Goal: Task Accomplishment & Management: Complete application form

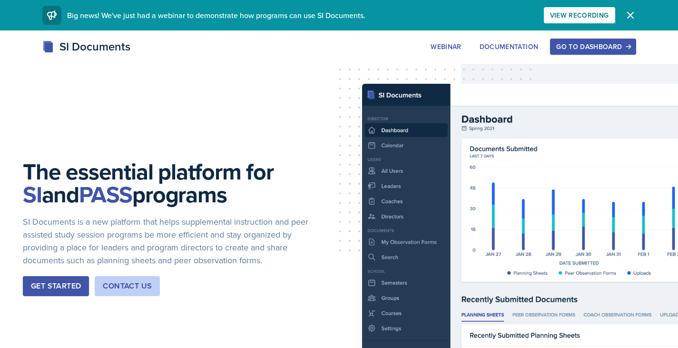
click at [577, 40] on button "Go to Dashboard" at bounding box center [593, 47] width 86 height 16
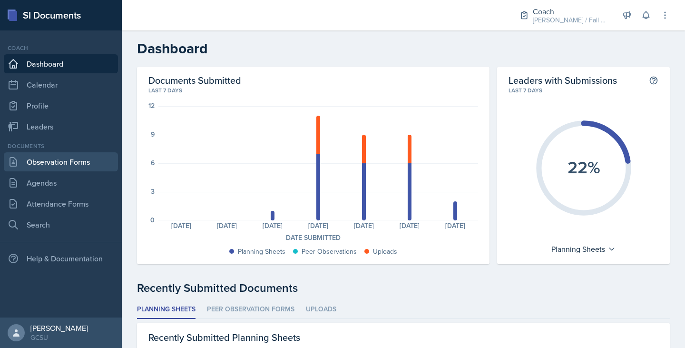
click at [68, 165] on link "Observation Forms" at bounding box center [61, 161] width 114 height 19
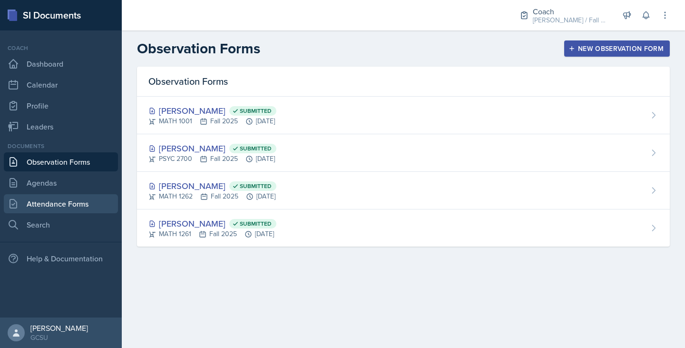
click at [43, 208] on link "Attendance Forms" at bounding box center [61, 203] width 114 height 19
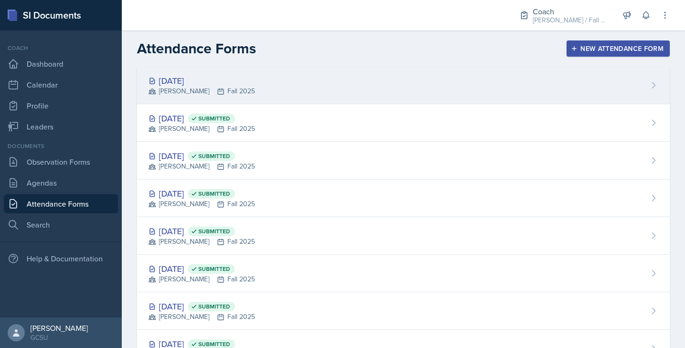
click at [211, 94] on div "MAPP Fall 2025" at bounding box center [201, 91] width 106 height 10
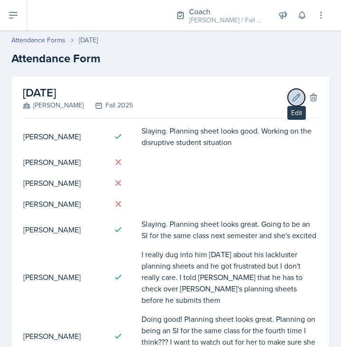
click at [292, 97] on icon at bounding box center [297, 98] width 10 height 10
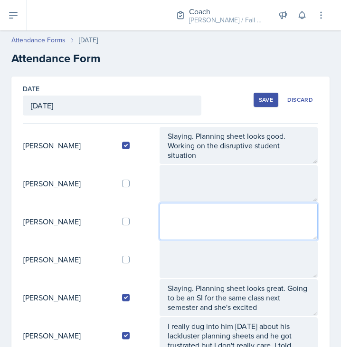
click at [189, 220] on textarea at bounding box center [239, 221] width 158 height 37
click at [207, 221] on textarea "IM -" at bounding box center [239, 221] width 158 height 37
type textarea "IM - Wants to SI for the same course"
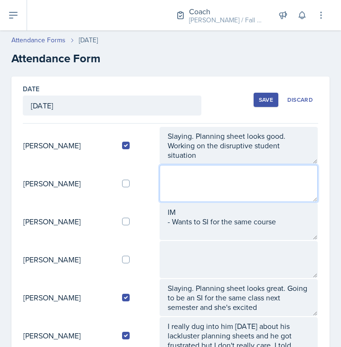
click at [213, 186] on textarea at bounding box center [239, 183] width 158 height 37
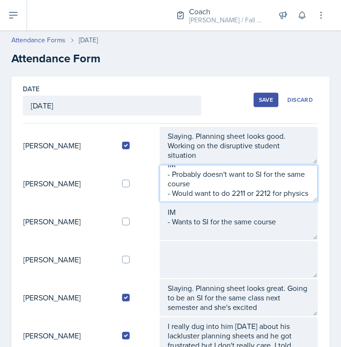
scroll to position [25, 0]
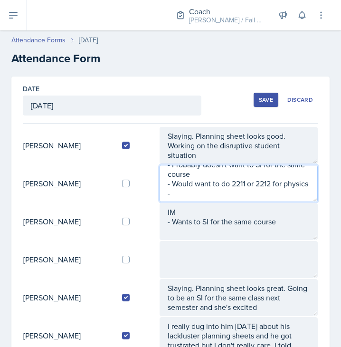
type textarea "IM - Probably doesn't want to SI for the same course - Would want to do 2211 or…"
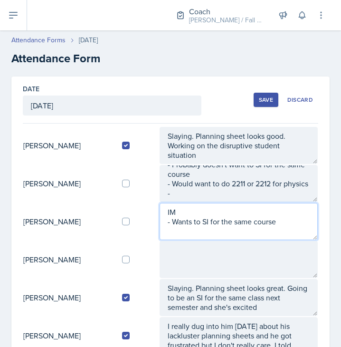
click at [209, 222] on textarea "IM - Wants to SI for the same course" at bounding box center [239, 221] width 158 height 37
click at [290, 223] on textarea "IM - Wants to SI for the same course" at bounding box center [239, 221] width 158 height 37
type textarea "IM - Wants to SI for the same course - Planning sheet looks good"
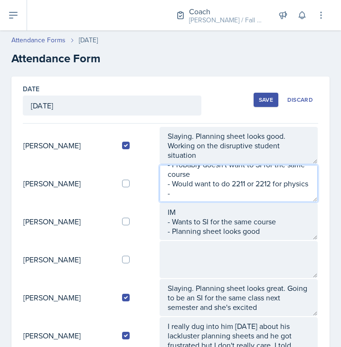
click at [181, 194] on textarea "IM - Probably doesn't want to SI for the same course - Would want to do 2211 or…" at bounding box center [239, 183] width 158 height 37
type textarea "IM - Probably doesn't want to SI for the same course - Would want to do 2211 or…"
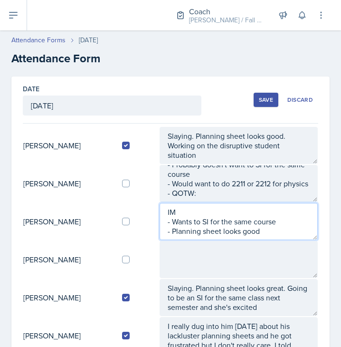
click at [278, 233] on textarea "IM - Wants to SI for the same course - Planning sheet looks good" at bounding box center [239, 221] width 158 height 37
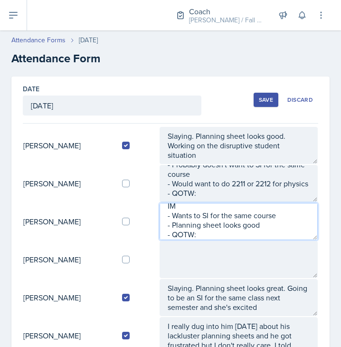
type textarea "IM - Wants to SI for the same course - Planning sheet looks good - QOTW:"
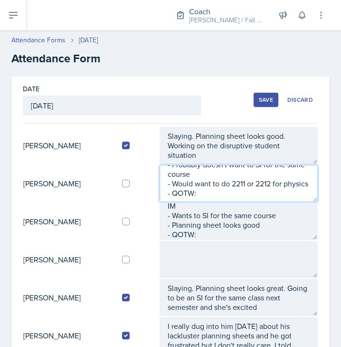
click at [267, 200] on textarea "IM - Probably doesn't want to SI for the same course - Would want to do 2211 or…" at bounding box center [239, 183] width 158 height 37
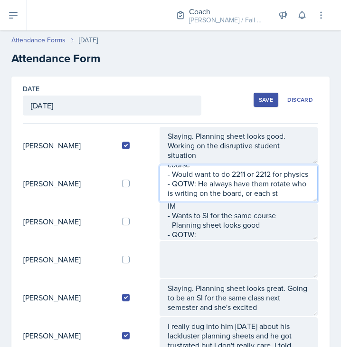
scroll to position [44, 0]
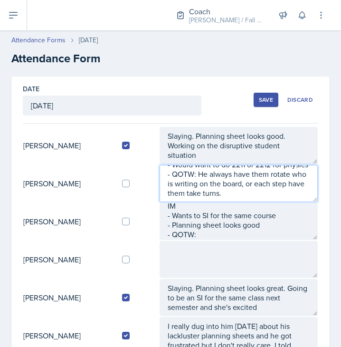
type textarea "IM - Probably doesn't want to SI for the same course - Would want to do 2211 or…"
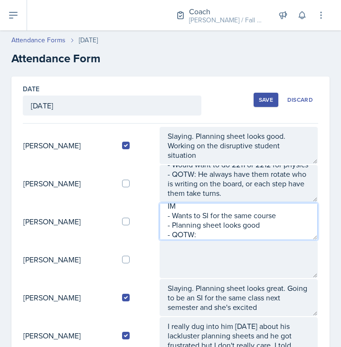
click at [214, 233] on textarea "IM - Wants to SI for the same course - Planning sheet looks good - QOTW:" at bounding box center [239, 221] width 158 height 37
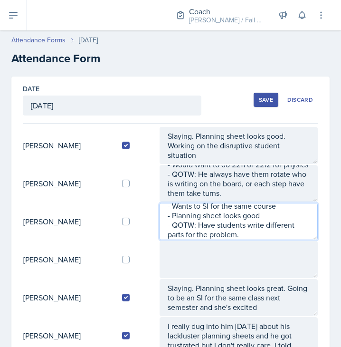
type textarea "IM - Wants to SI for the same course - Planning sheet looks good - QOTW: Have s…"
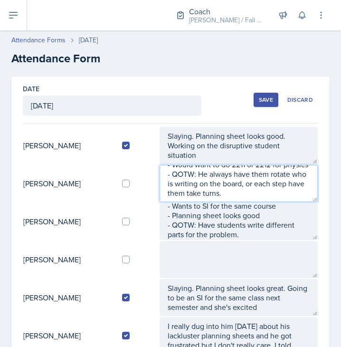
click at [277, 196] on textarea "IM - Probably doesn't want to SI for the same course - Would want to do 2211 or…" at bounding box center [239, 183] width 158 height 37
type textarea "IM - Probably doesn't want to SI for the same course - Would want to do 2211 or…"
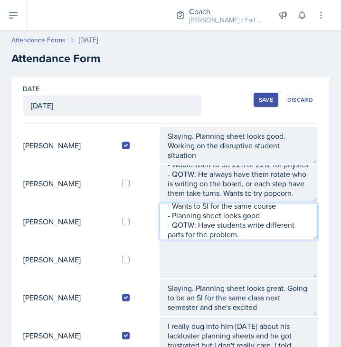
click at [280, 239] on textarea "IM - Wants to SI for the same course - Planning sheet looks good - QOTW: Have s…" at bounding box center [239, 221] width 158 height 37
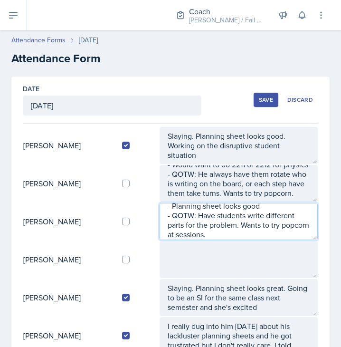
scroll to position [35, 0]
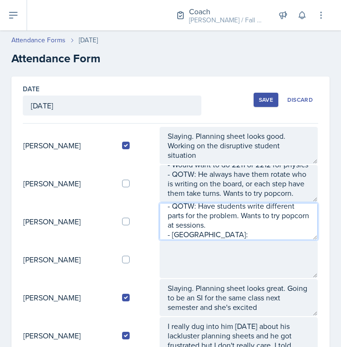
type textarea "IM - Wants to SI for the same course - Planning sheet looks good - QOTW: Have s…"
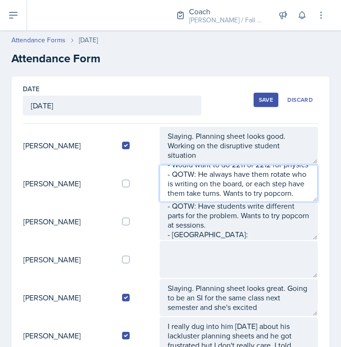
click at [226, 195] on textarea "IM - Probably doesn't want to SI for the same course - Would want to do 2211 or…" at bounding box center [239, 183] width 158 height 37
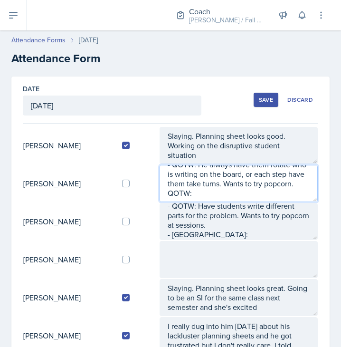
type textarea "IM - Probably doesn't want to SI for the same course - Would want to do 2211 or…"
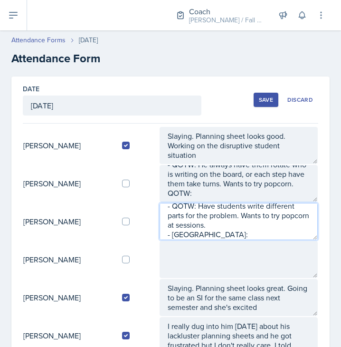
click at [211, 232] on textarea "IM - Wants to SI for the same course - Planning sheet looks good - QOTW: Have s…" at bounding box center [239, 221] width 158 height 37
type textarea "IM - Wants to SI for the same course - Planning sheet looks good - QOTW: Have s…"
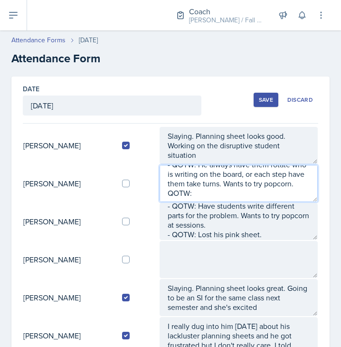
click at [206, 196] on textarea "IM - Probably doesn't want to SI for the same course - Would want to do 2211 or…" at bounding box center [239, 183] width 158 height 37
type textarea "IM - Probably doesn't want to SI for the same course - Would want to do 2211 or…"
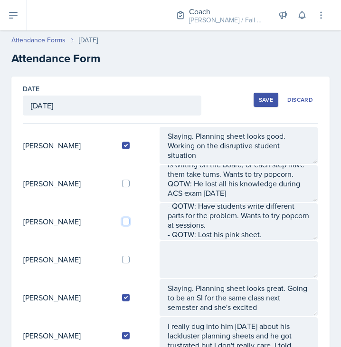
click at [130, 219] on input "checkbox" at bounding box center [126, 222] width 8 height 8
checkbox input "true"
click at [131, 188] on td at bounding box center [137, 184] width 45 height 38
click at [130, 184] on input "checkbox" at bounding box center [126, 184] width 8 height 8
checkbox input "true"
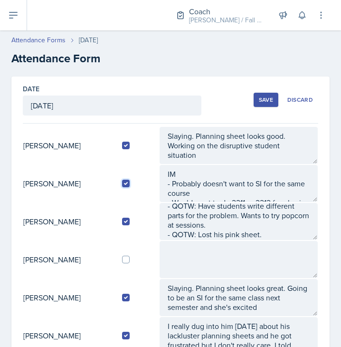
scroll to position [76, 0]
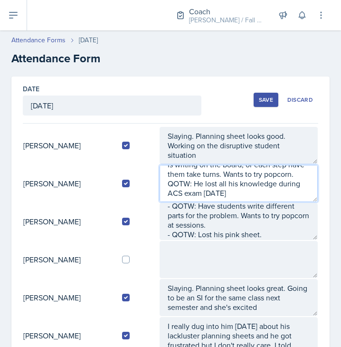
click at [263, 192] on textarea "IM - Probably doesn't want to SI for the same course - Would want to do 2211 or…" at bounding box center [239, 183] width 158 height 37
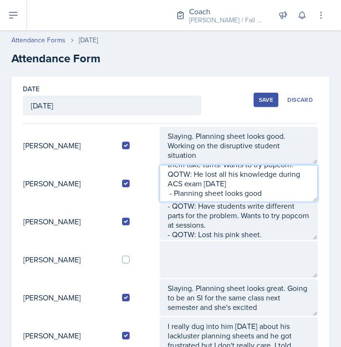
type textarea "IM - Probably doesn't want to SI for the same course - Would want to do 2211 or…"
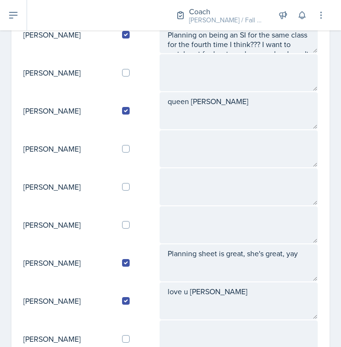
scroll to position [347, 0]
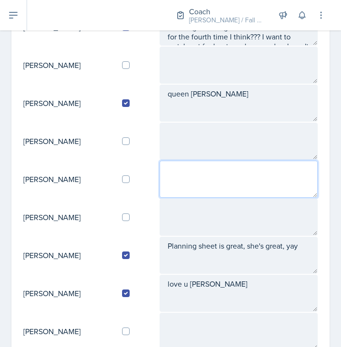
click at [185, 179] on textarea at bounding box center [239, 179] width 158 height 37
click at [224, 182] on textarea "IM -" at bounding box center [239, 179] width 158 height 37
click at [191, 189] on textarea "IM - She's SI for the same course next semester -" at bounding box center [239, 179] width 158 height 37
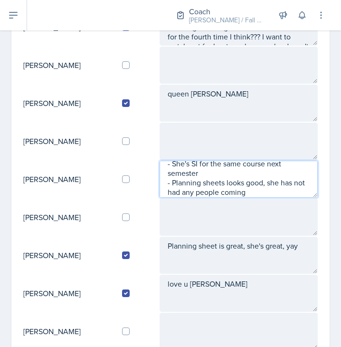
scroll to position [25, 0]
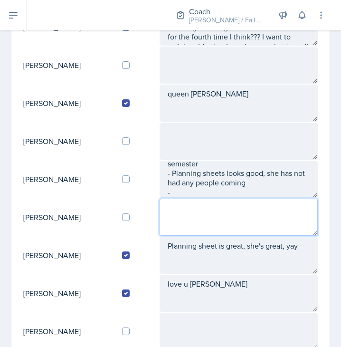
click at [223, 199] on textarea at bounding box center [239, 217] width 158 height 37
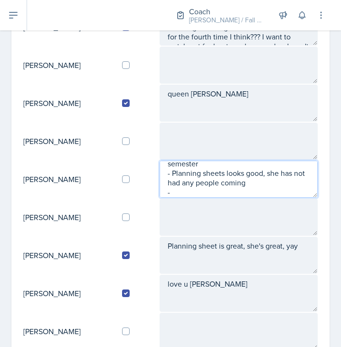
click at [202, 189] on textarea "IM - She's SI for the same course next semester - Planning sheets looks good, s…" at bounding box center [239, 179] width 158 height 37
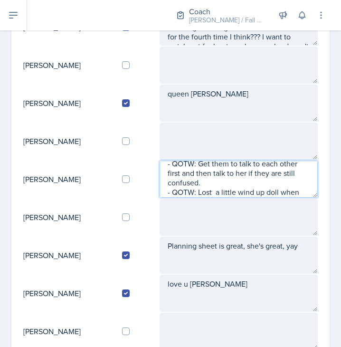
scroll to position [63, 0]
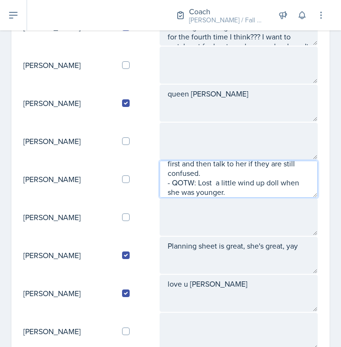
type textarea "IM - She's SI for the same course next semester - Planning sheets looks good, s…"
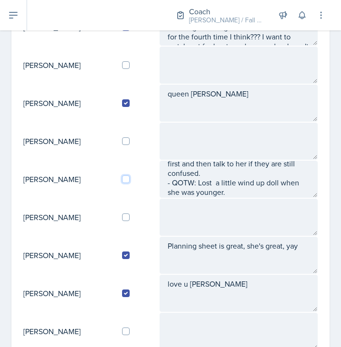
click at [130, 181] on input "checkbox" at bounding box center [126, 179] width 8 height 8
checkbox input "true"
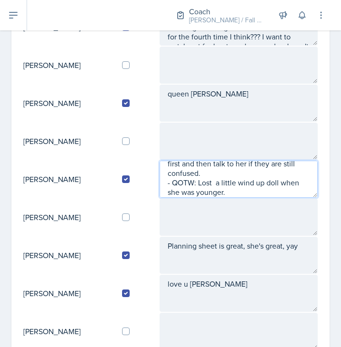
click at [275, 190] on textarea "IM - She's SI for the same course next semester - Planning sheets looks good, s…" at bounding box center [239, 179] width 158 height 37
type textarea "IM - She's SI for the same course next semester - Planning sheets looks good, s…"
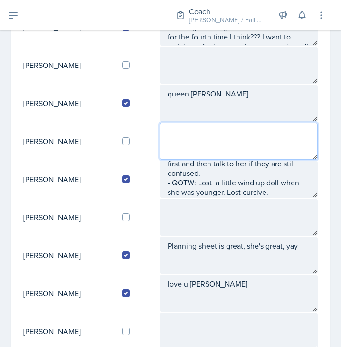
click at [203, 129] on textarea at bounding box center [239, 141] width 158 height 37
click at [189, 142] on textarea "IM -" at bounding box center [239, 141] width 158 height 37
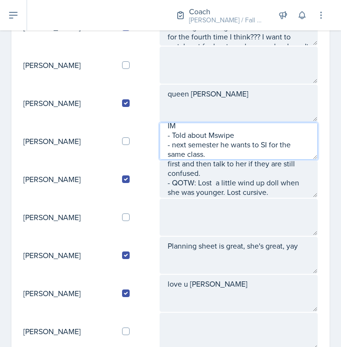
scroll to position [16, 0]
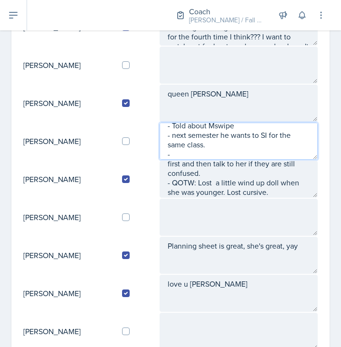
click at [211, 152] on textarea "IM - Told about Mswipe - next semester he wants to SI for the same class. -" at bounding box center [239, 141] width 158 height 37
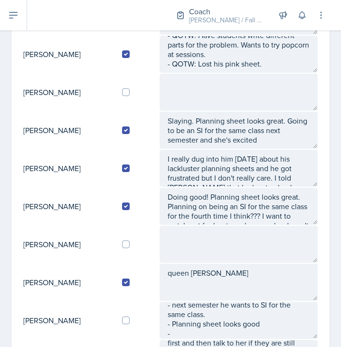
scroll to position [210, 0]
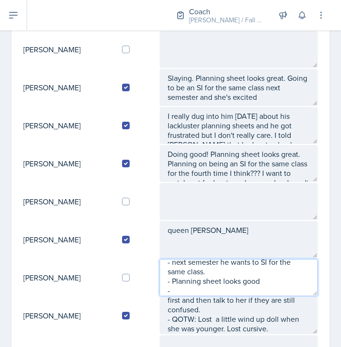
click at [190, 290] on textarea "IM - Told about Mswipe - next semester he wants to SI for the same class. - Pla…" at bounding box center [239, 277] width 158 height 37
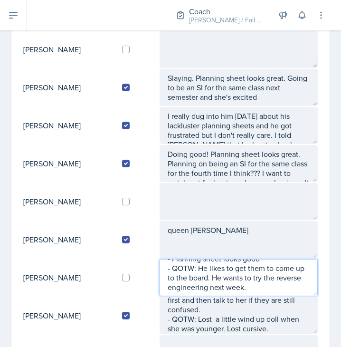
scroll to position [63, 0]
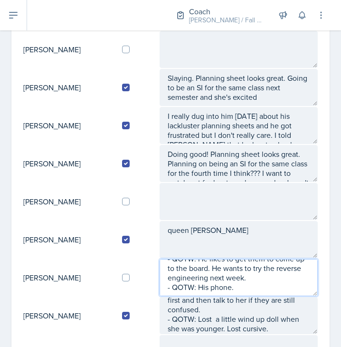
type textarea "IM - Told about Mswipe - next semester he wants to SI for the same class. - Pla…"
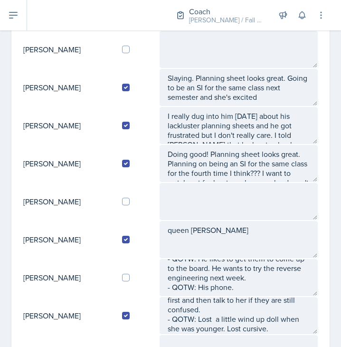
click at [134, 276] on div at bounding box center [136, 278] width 29 height 8
click at [130, 276] on input "checkbox" at bounding box center [126, 278] width 8 height 8
checkbox input "true"
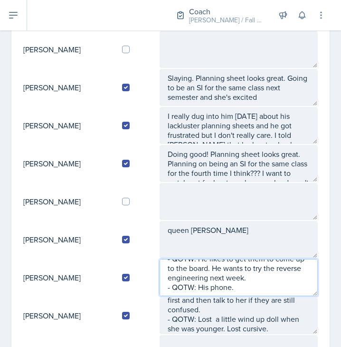
click at [256, 290] on textarea "IM - Told about Mswipe - next semester he wants to SI for the same class. - Pla…" at bounding box center [239, 277] width 158 height 37
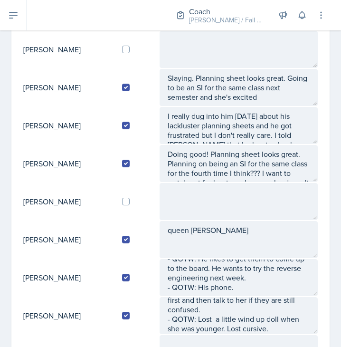
click at [94, 278] on td "[PERSON_NAME]" at bounding box center [69, 278] width 92 height 38
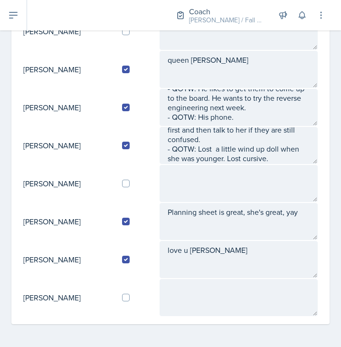
scroll to position [380, 0]
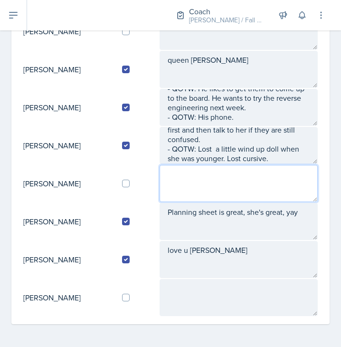
click at [206, 194] on textarea at bounding box center [239, 183] width 158 height 37
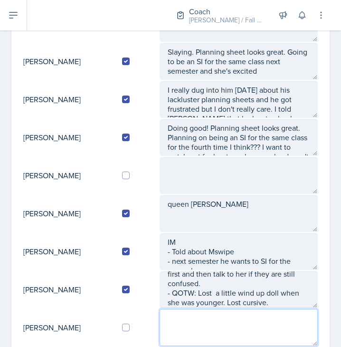
scroll to position [236, 0]
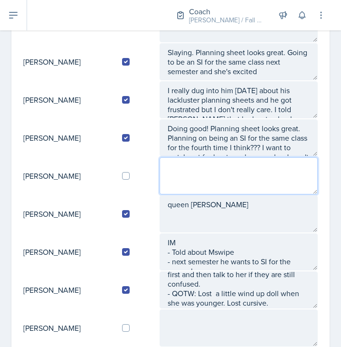
click at [187, 180] on textarea at bounding box center [239, 175] width 158 height 37
click at [211, 186] on textarea "IM -" at bounding box center [239, 175] width 158 height 37
type textarea "IM - He's doing precalc next semester -"
click at [182, 178] on textarea "IM - He's doing precalc next semester -" at bounding box center [239, 175] width 158 height 37
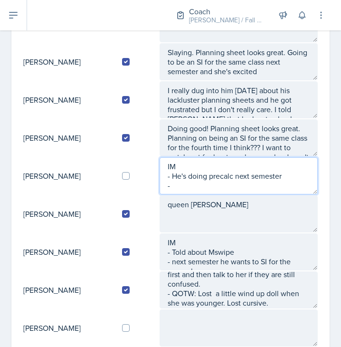
click at [185, 185] on textarea "IM - He's doing precalc next semester -" at bounding box center [239, 175] width 158 height 37
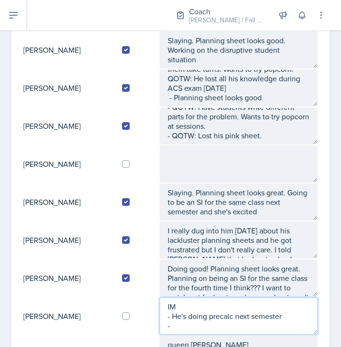
scroll to position [0, 0]
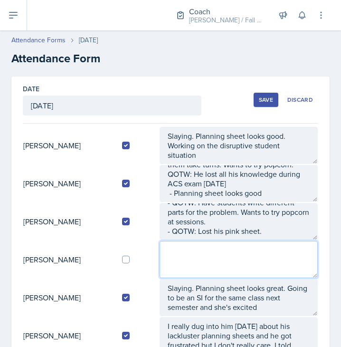
click at [221, 260] on textarea at bounding box center [239, 259] width 158 height 37
click at [232, 265] on textarea "IM - QOTW: - QOTW:" at bounding box center [239, 259] width 158 height 37
click at [215, 260] on textarea "IM - QOTW: - QOTW:" at bounding box center [239, 259] width 158 height 37
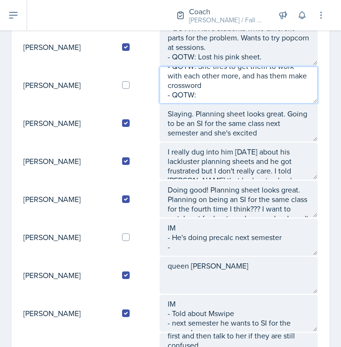
scroll to position [169, 0]
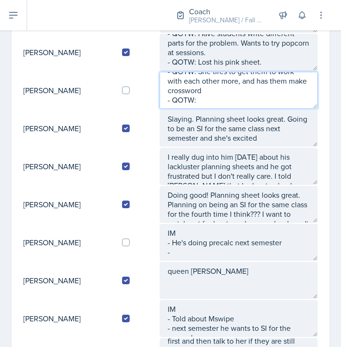
click at [206, 106] on textarea "IM - QOTW: She tires to get them to work with each other more, and has them mak…" at bounding box center [239, 90] width 158 height 37
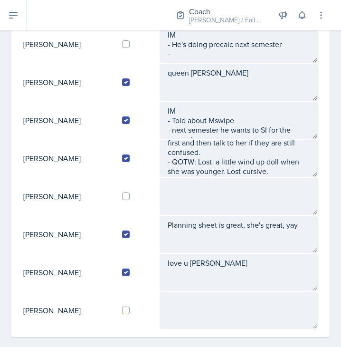
scroll to position [368, 0]
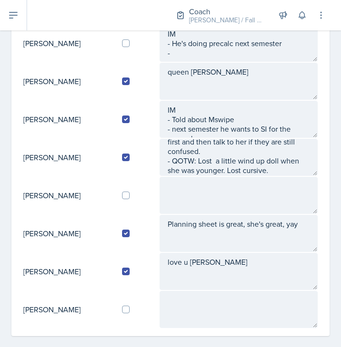
type textarea "IM - QOTW: She tires to get them to work with each other more, and has them mak…"
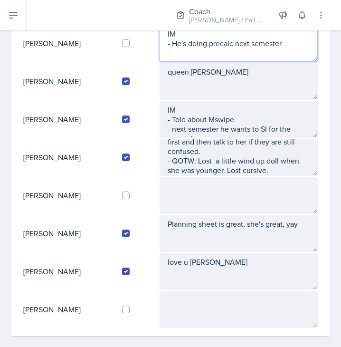
click at [180, 43] on textarea "IM - He's doing precalc next semester -" at bounding box center [239, 43] width 158 height 37
click at [185, 52] on textarea "IM - He's doing precalc next semester -" at bounding box center [239, 43] width 158 height 37
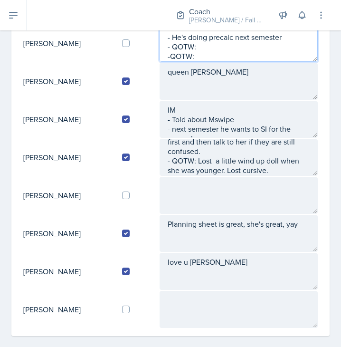
click at [208, 47] on textarea "IM - He's doing precalc next semester - QOTW: -QOTW:" at bounding box center [239, 43] width 158 height 37
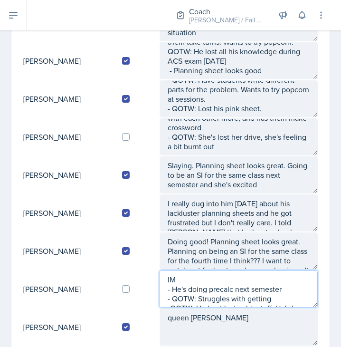
scroll to position [0, 0]
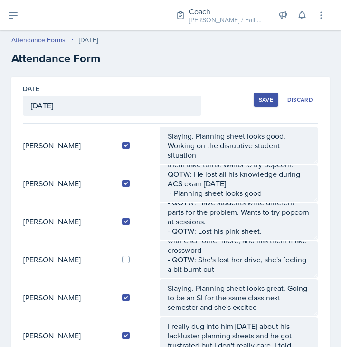
type textarea "IM - He's doing precalc next semester - QOTW: Struggles with getting -QOTW: He …"
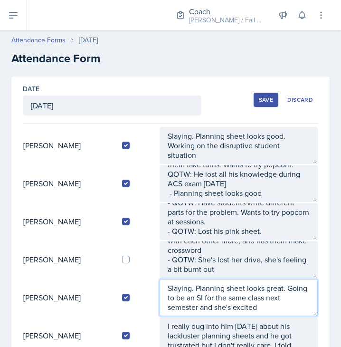
click at [246, 285] on textarea "Slaying. Planning sheet looks great. Going to be an SI for the same class next …" at bounding box center [239, 297] width 158 height 37
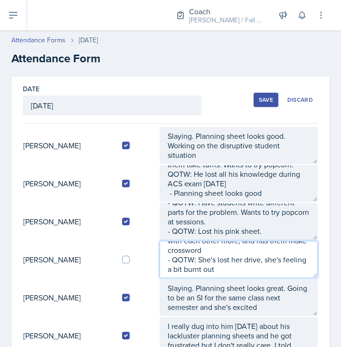
click at [246, 276] on textarea "IM - QOTW: She tires to get them to work with each other more, and has them mak…" at bounding box center [239, 259] width 158 height 37
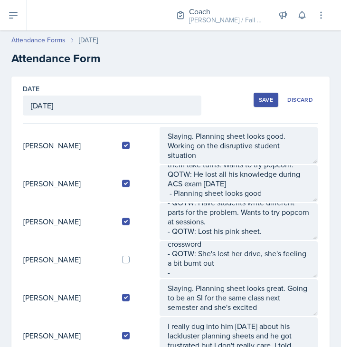
scroll to position [86, 0]
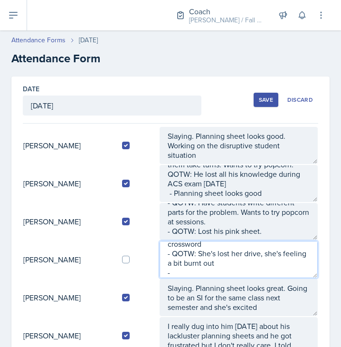
click at [243, 273] on textarea "IM - QOTW: She tires to get them to work with each other more, and has them mak…" at bounding box center [239, 259] width 158 height 37
type textarea "IM - QOTW: She tires to get them to work with each other more, and has them mak…"
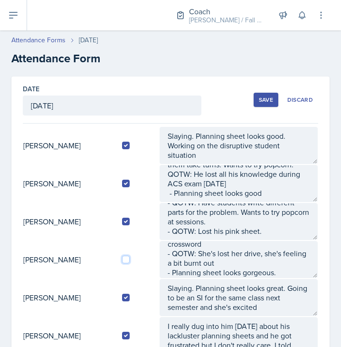
click at [128, 258] on input "checkbox" at bounding box center [126, 260] width 8 height 8
checkbox input "true"
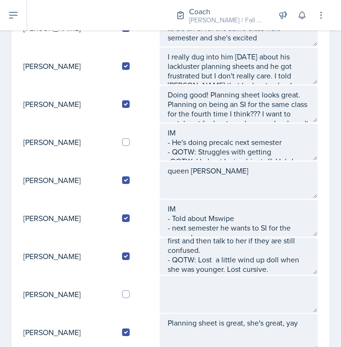
scroll to position [307, 0]
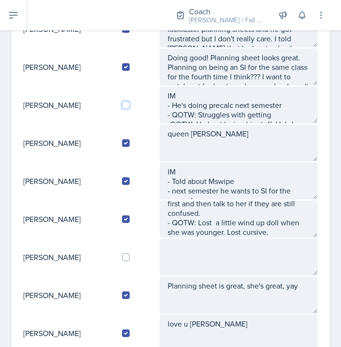
click at [129, 107] on input "checkbox" at bounding box center [126, 105] width 8 height 8
checkbox input "true"
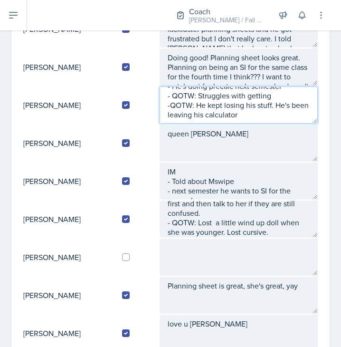
click at [267, 115] on textarea "IM - He's doing precalc next semester - QOTW: Struggles with getting -QOTW: He …" at bounding box center [239, 105] width 158 height 37
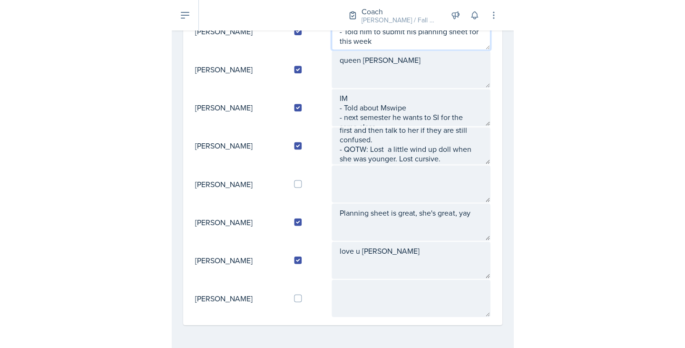
scroll to position [67, 0]
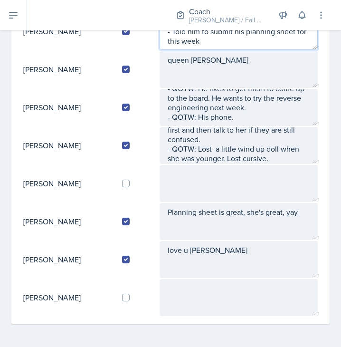
type textarea "IM - He's doing precalc next semester - QOTW: Struggles with getting -QOTW: He …"
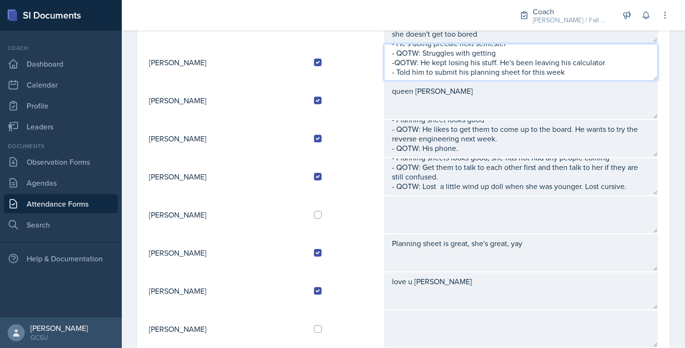
scroll to position [351, 0]
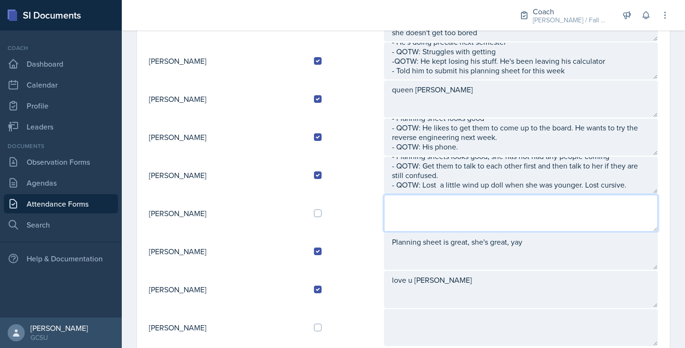
click at [456, 206] on textarea at bounding box center [521, 212] width 274 height 37
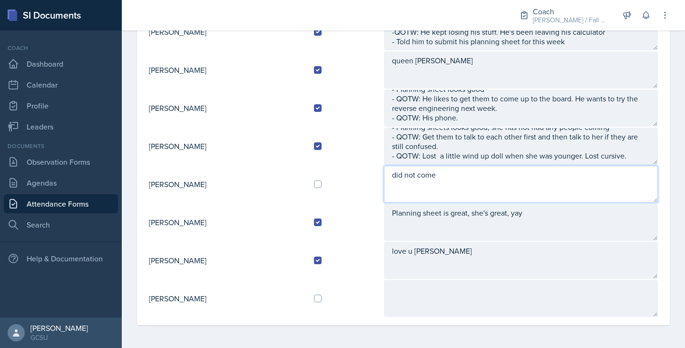
type textarea "did not come"
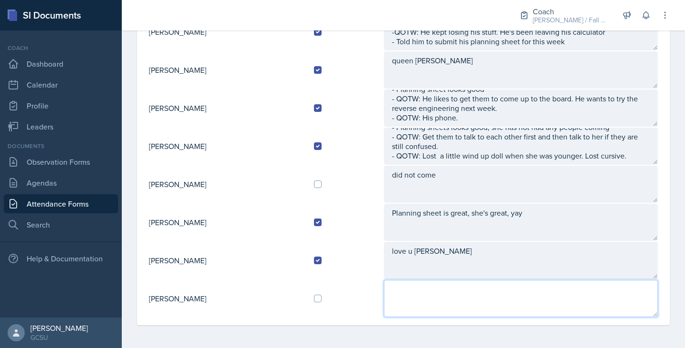
click at [432, 294] on textarea at bounding box center [521, 298] width 274 height 37
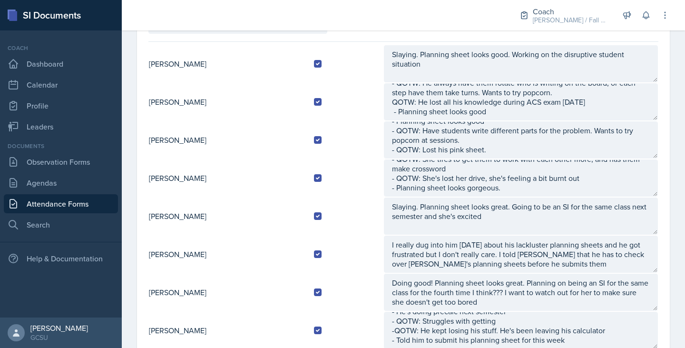
scroll to position [0, 0]
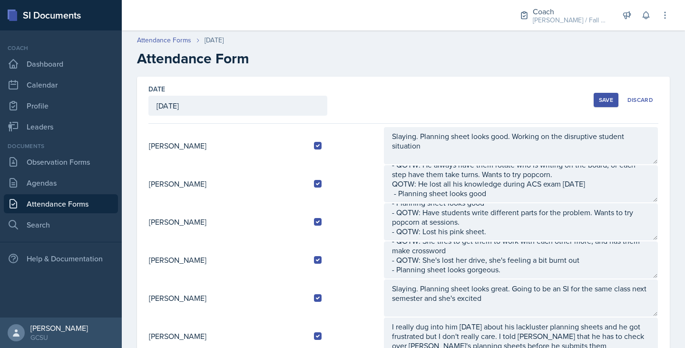
type textarea "did not come"
click at [599, 100] on div "Save" at bounding box center [606, 100] width 14 height 8
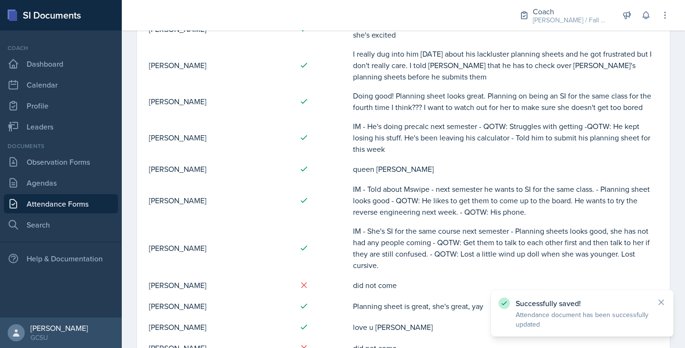
scroll to position [322, 0]
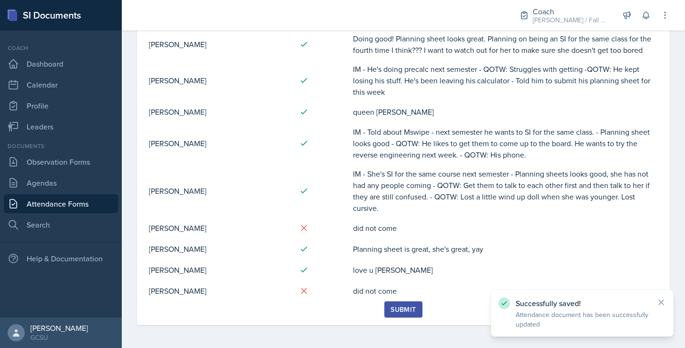
click at [403, 301] on button "Submit" at bounding box center [403, 309] width 38 height 16
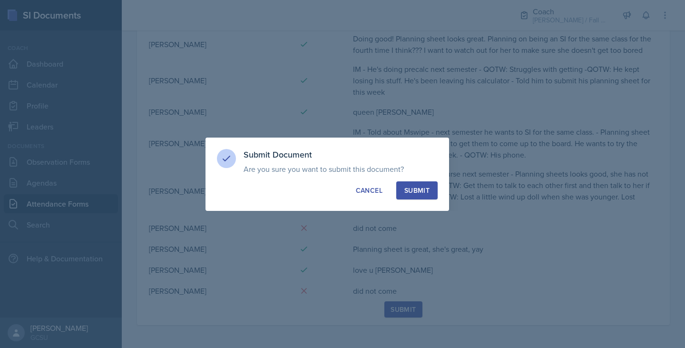
click at [407, 192] on div "Submit" at bounding box center [416, 190] width 25 height 10
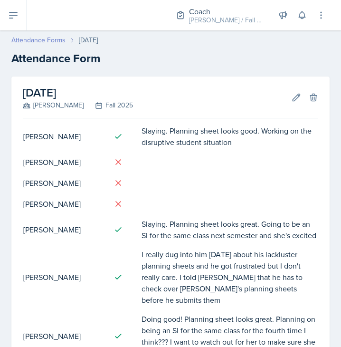
click at [46, 43] on link "Attendance Forms" at bounding box center [38, 40] width 54 height 10
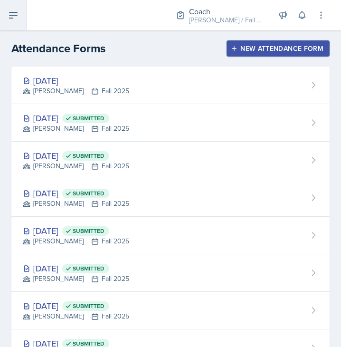
click at [9, 20] on icon at bounding box center [13, 15] width 11 height 11
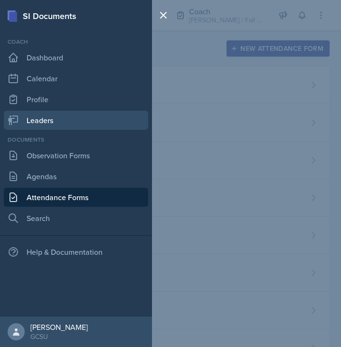
click at [68, 119] on link "Leaders" at bounding box center [76, 120] width 145 height 19
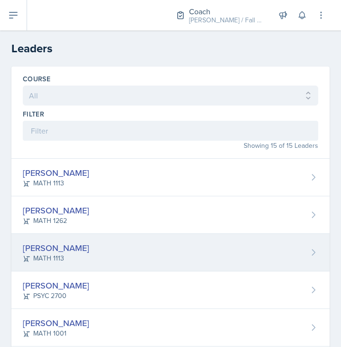
click at [99, 241] on div "Eni Bashua MATH 1113" at bounding box center [170, 253] width 319 height 38
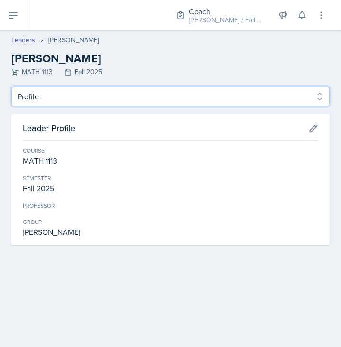
click at [101, 103] on select "Profile Planning Sheets Observation Forms Uploads" at bounding box center [170, 97] width 319 height 20
select select "Planning Sheets"
click at [11, 87] on select "Profile Planning Sheets Observation Forms Uploads" at bounding box center [170, 97] width 319 height 20
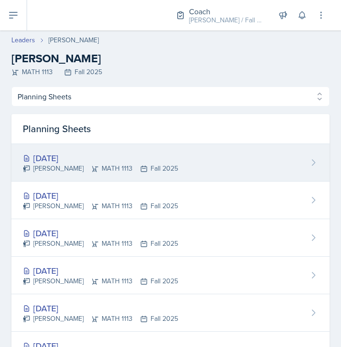
click at [152, 162] on div "[DATE]" at bounding box center [100, 158] width 155 height 13
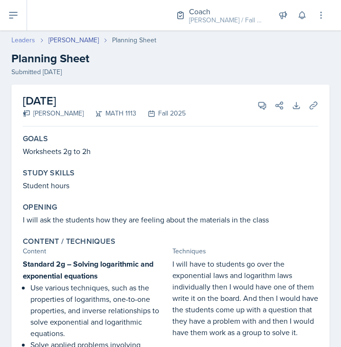
click at [30, 36] on link "Leaders" at bounding box center [23, 40] width 24 height 10
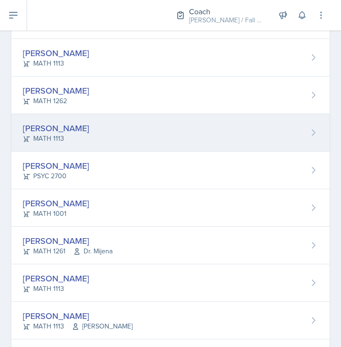
scroll to position [120, 0]
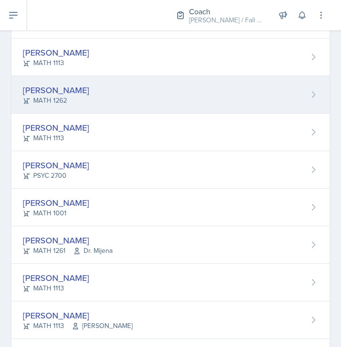
click at [139, 102] on div "[PERSON_NAME] MATH 1262" at bounding box center [170, 95] width 319 height 38
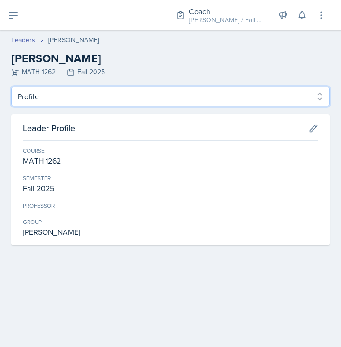
drag, startPoint x: 93, startPoint y: 104, endPoint x: 91, endPoint y: 128, distance: 24.3
click at [91, 128] on div "Profile Planning Sheets Observation Forms Uploads Profile Planning Sheets Obser…" at bounding box center [170, 166] width 319 height 159
select select "Planning Sheets"
click at [11, 87] on select "Profile Planning Sheets Observation Forms Uploads" at bounding box center [170, 97] width 319 height 20
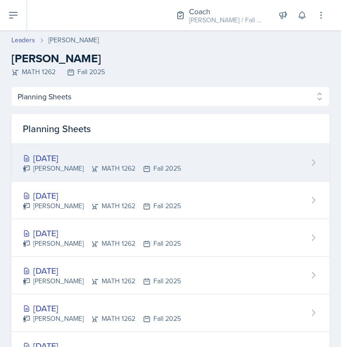
click at [112, 165] on div "[PERSON_NAME] MATH 1262 Fall 2025" at bounding box center [102, 169] width 158 height 10
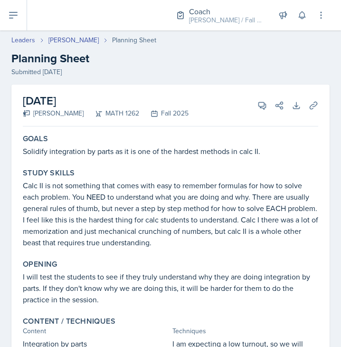
scroll to position [106, 0]
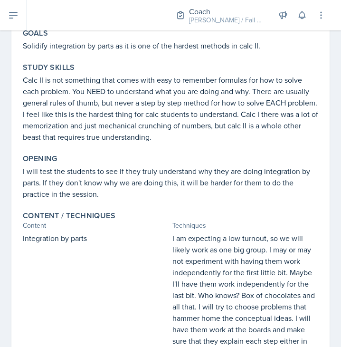
click at [207, 84] on p "Calc II is not something that comes with easy to remember formulas for how to s…" at bounding box center [171, 108] width 296 height 68
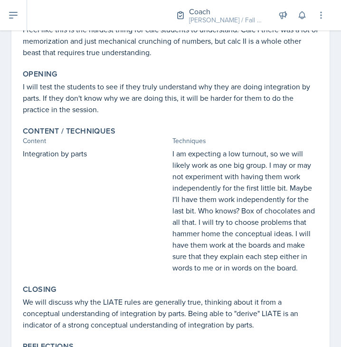
scroll to position [0, 0]
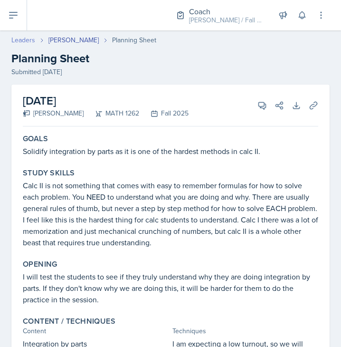
click at [25, 39] on link "Leaders" at bounding box center [23, 40] width 24 height 10
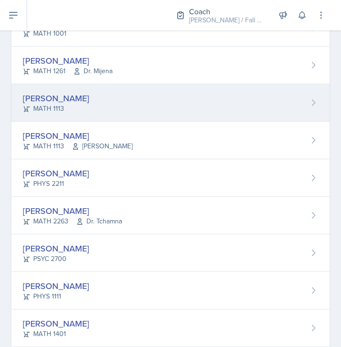
scroll to position [318, 0]
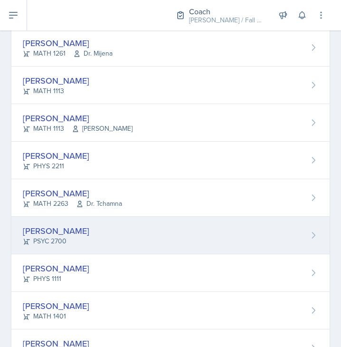
click at [70, 235] on div "[PERSON_NAME]" at bounding box center [56, 230] width 67 height 13
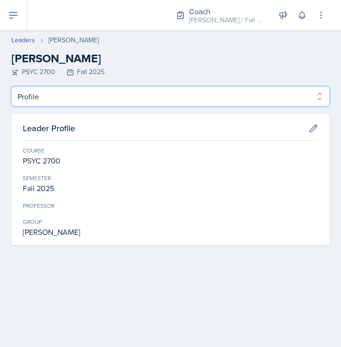
click at [142, 100] on select "Profile Planning Sheets Observation Forms Uploads" at bounding box center [170, 97] width 319 height 20
select select "Planning Sheets"
click at [11, 87] on select "Profile Planning Sheets Observation Forms Uploads" at bounding box center [170, 97] width 319 height 20
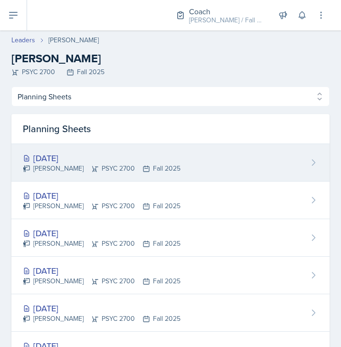
click at [172, 180] on div "[DATE] [PERSON_NAME] PSYC 2700 Fall 2025" at bounding box center [170, 163] width 319 height 38
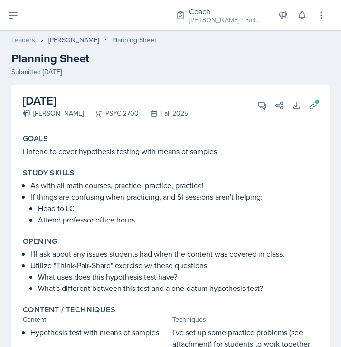
click at [25, 38] on link "Leaders" at bounding box center [23, 40] width 24 height 10
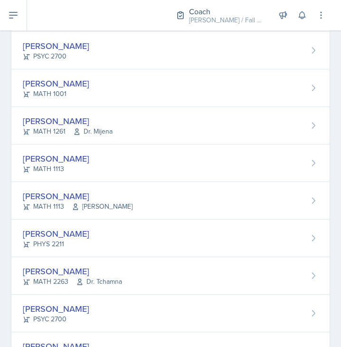
scroll to position [283, 0]
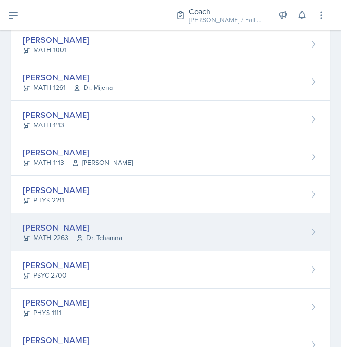
click at [114, 223] on div "[PERSON_NAME]" at bounding box center [72, 227] width 99 height 13
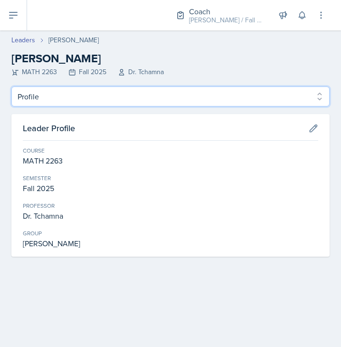
click at [139, 96] on select "Profile Planning Sheets Observation Forms Uploads" at bounding box center [170, 97] width 319 height 20
select select "Planning Sheets"
click at [11, 87] on select "Profile Planning Sheets Observation Forms Uploads" at bounding box center [170, 97] width 319 height 20
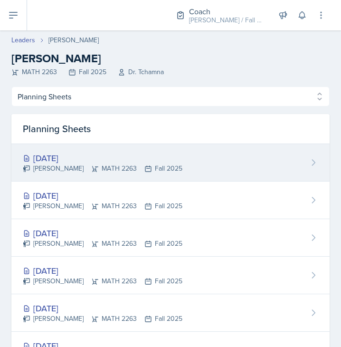
click at [258, 168] on div "[DATE] [PERSON_NAME] MATH 2263 Fall 2025" at bounding box center [170, 163] width 319 height 38
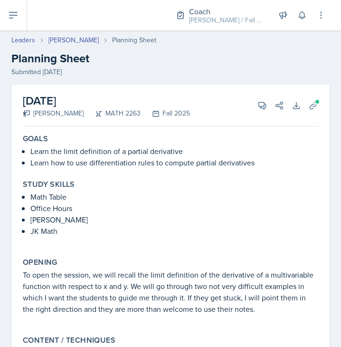
click at [38, 39] on div "Leaders" at bounding box center [29, 40] width 37 height 10
click at [28, 39] on link "Leaders" at bounding box center [23, 40] width 24 height 10
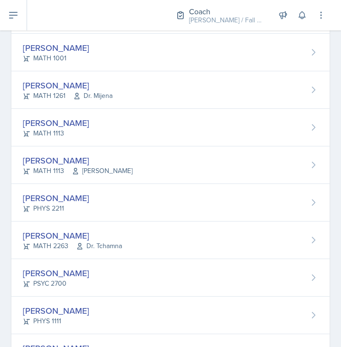
scroll to position [276, 0]
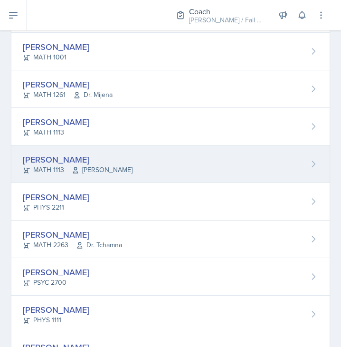
click at [103, 165] on div "[PERSON_NAME]" at bounding box center [78, 159] width 110 height 13
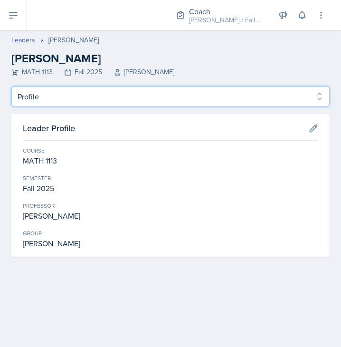
click at [145, 96] on select "Profile Planning Sheets Observation Forms Uploads" at bounding box center [170, 97] width 319 height 20
select select "Planning Sheets"
click at [11, 87] on select "Profile Planning Sheets Observation Forms Uploads" at bounding box center [170, 97] width 319 height 20
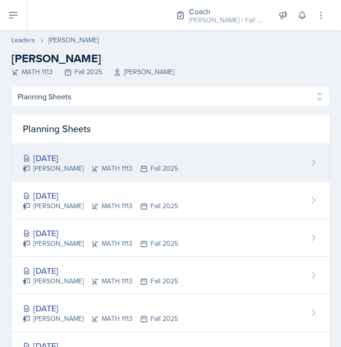
click at [138, 161] on div "[DATE]" at bounding box center [100, 158] width 155 height 13
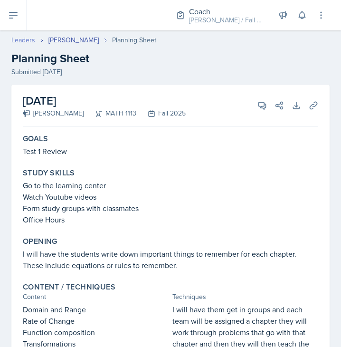
click at [31, 43] on link "Leaders" at bounding box center [23, 40] width 24 height 10
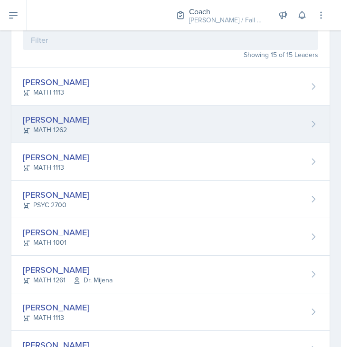
scroll to position [91, 0]
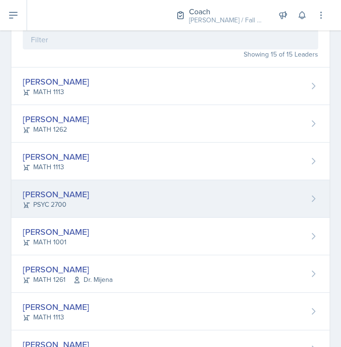
click at [110, 194] on div "[PERSON_NAME] PSYC 2700" at bounding box center [170, 199] width 319 height 38
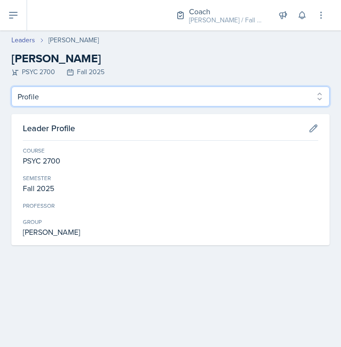
click at [91, 92] on select "Profile Planning Sheets Observation Forms Uploads" at bounding box center [170, 97] width 319 height 20
select select "Planning Sheets"
click at [11, 87] on select "Profile Planning Sheets Observation Forms Uploads" at bounding box center [170, 97] width 319 height 20
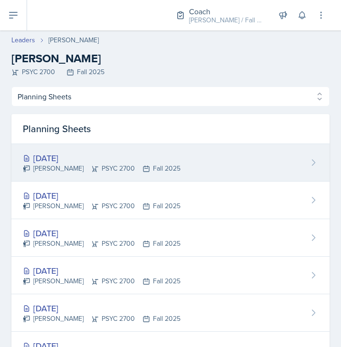
click at [136, 159] on div "[DATE]" at bounding box center [102, 158] width 158 height 13
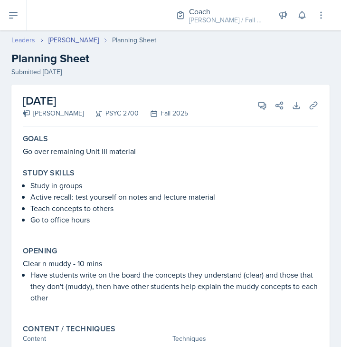
click at [31, 40] on link "Leaders" at bounding box center [23, 40] width 24 height 10
